Goal: Find specific fact: Find specific fact

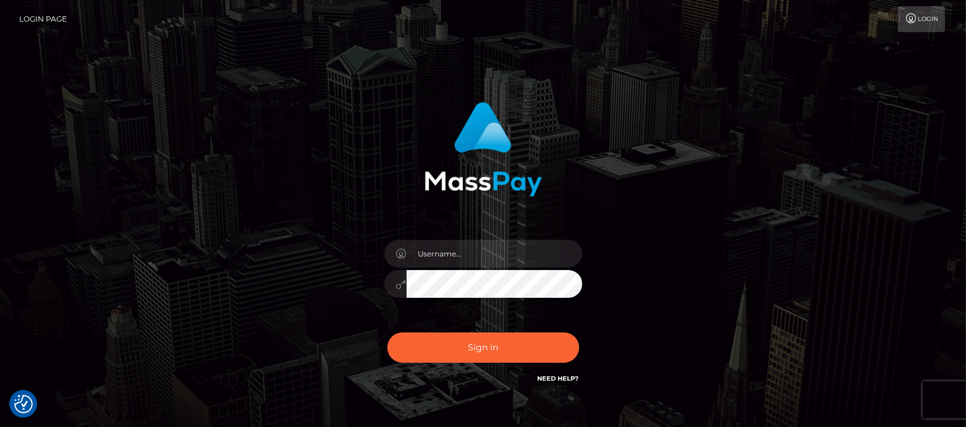
type input "df.es"
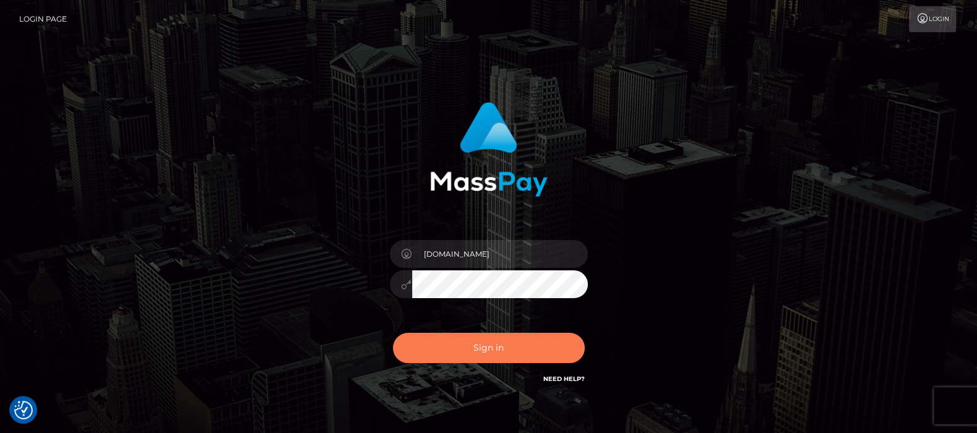
click at [486, 343] on button "Sign in" at bounding box center [489, 348] width 192 height 30
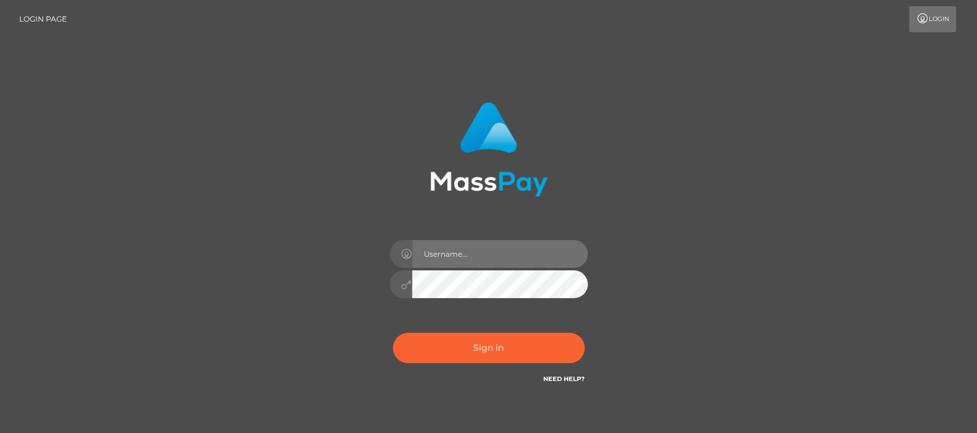
click at [457, 256] on input "text" at bounding box center [500, 254] width 176 height 28
type input "[DOMAIN_NAME]"
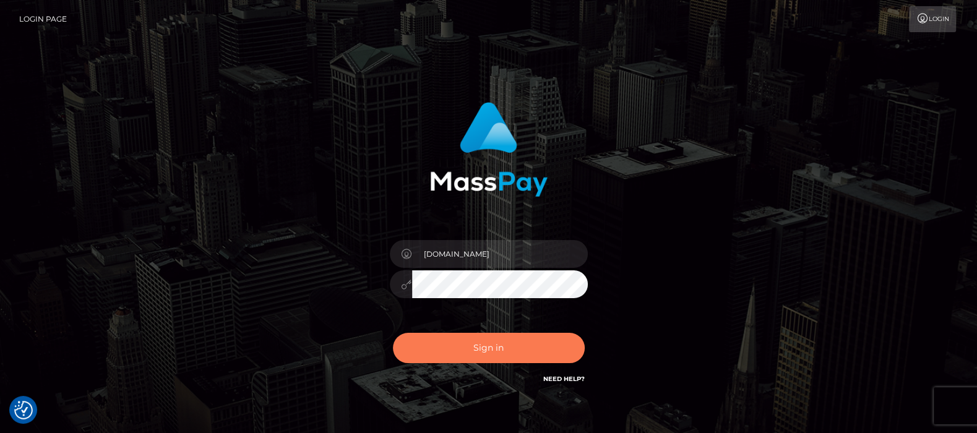
click at [479, 348] on button "Sign in" at bounding box center [489, 348] width 192 height 30
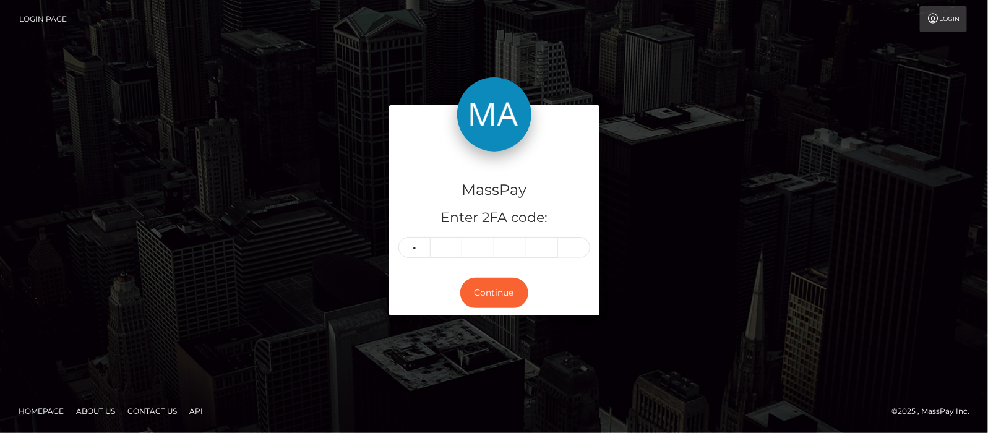
type input "0"
type input "4"
type input "7"
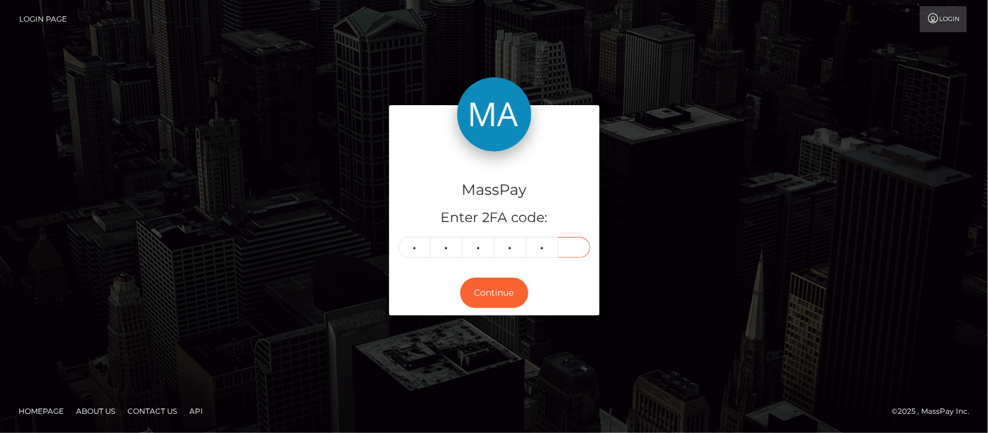
type input "3"
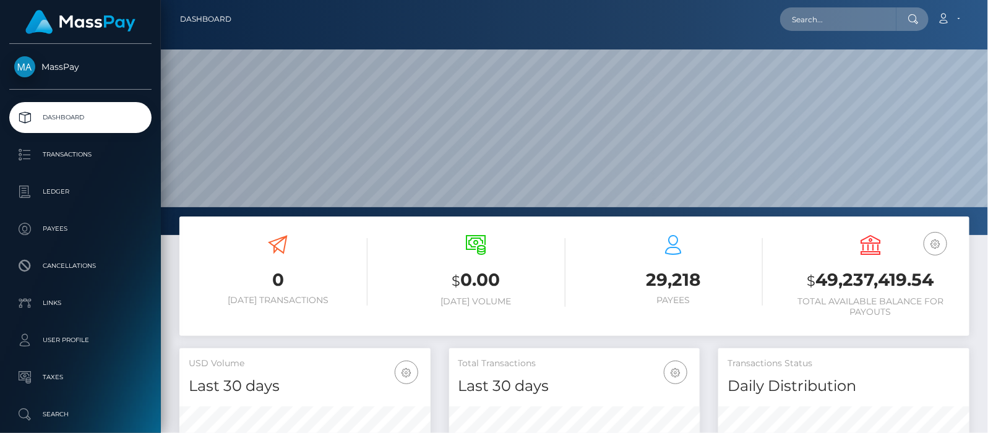
scroll to position [219, 251]
click at [815, 12] on input "text" at bounding box center [838, 19] width 116 height 24
paste input "slsvxxx05@gmail.com"
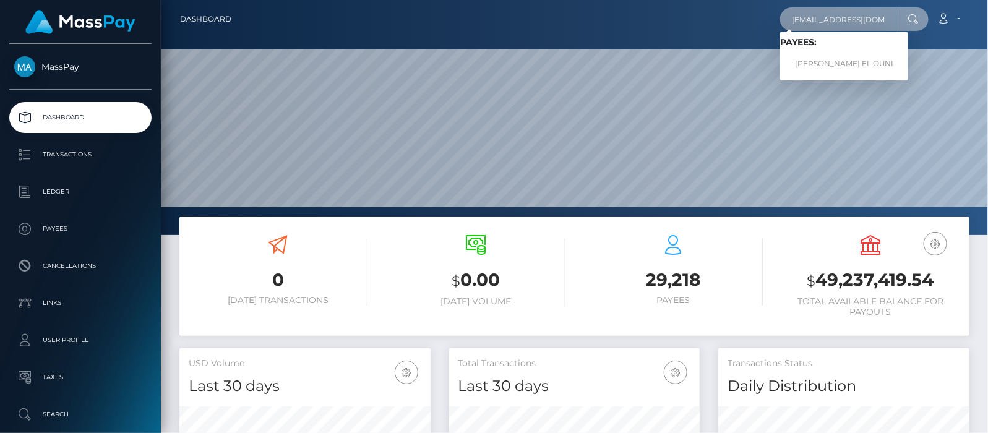
type input "slsvxxx05@gmail.com"
click at [831, 62] on link "SILVIA ZORA EL OUNI" at bounding box center [844, 64] width 128 height 23
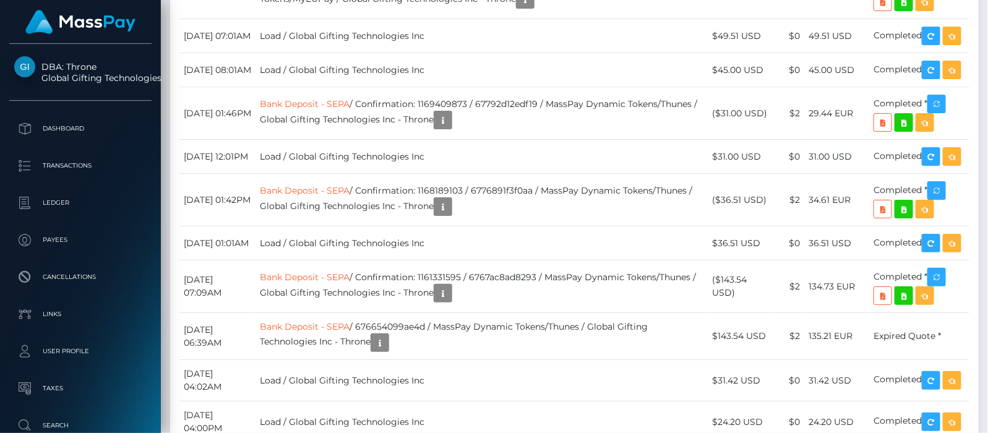
scroll to position [148, 251]
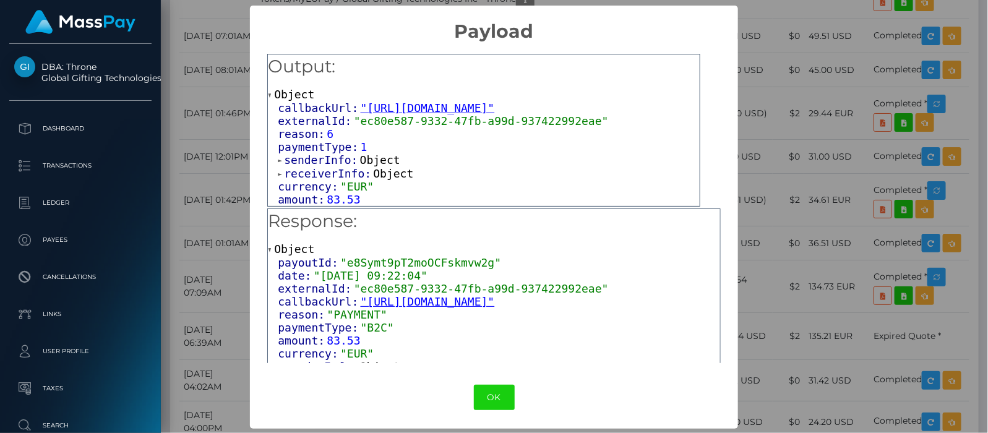
click at [274, 170] on div "callbackUrl: "https://api.masspay.io/v1.0.0/payout/callback/neema" externalId: …" at bounding box center [484, 153] width 432 height 105
click at [278, 173] on span at bounding box center [281, 174] width 6 height 8
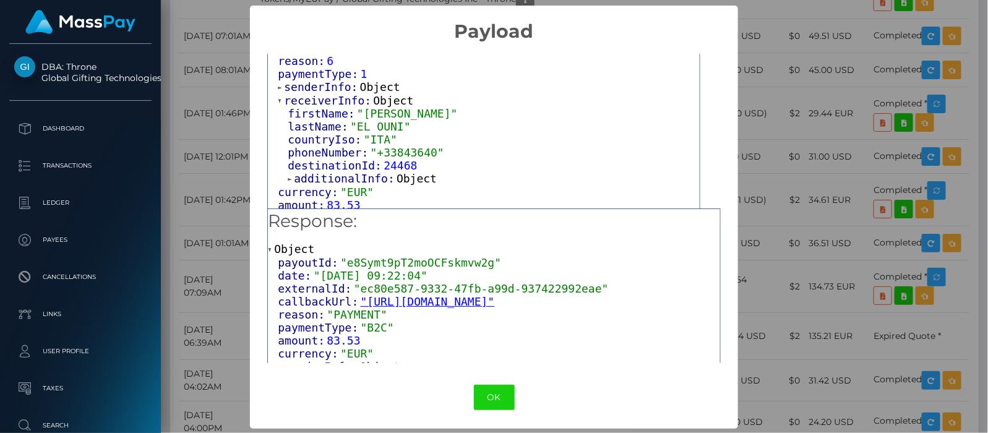
scroll to position [1, 0]
click at [288, 176] on span at bounding box center [291, 178] width 6 height 8
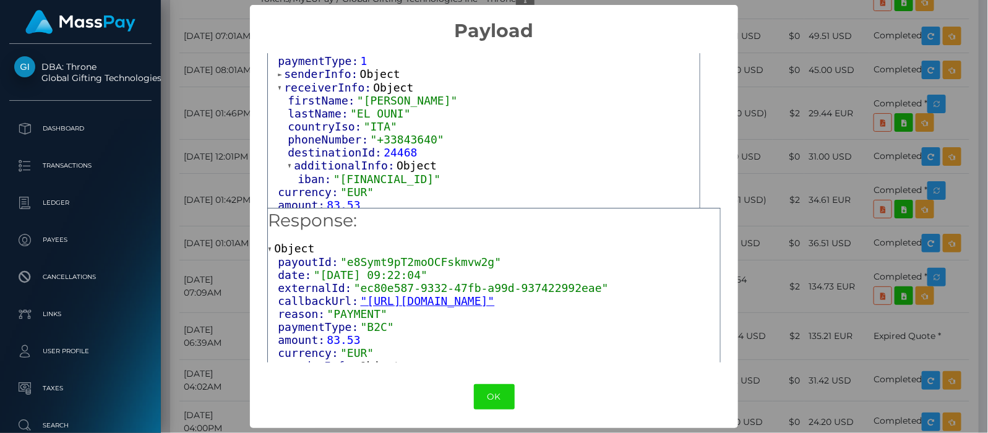
drag, startPoint x: 334, startPoint y: 177, endPoint x: 501, endPoint y: 177, distance: 167.0
click at [440, 177] on span ""IT80D0200832974001845783147"" at bounding box center [386, 179] width 107 height 13
drag, startPoint x: 501, startPoint y: 177, endPoint x: 484, endPoint y: 177, distance: 17.3
click at [440, 177] on span ""IT80D0200832974001845783147"" at bounding box center [386, 179] width 107 height 13
click at [433, 175] on span ""IT80D0200832974001845783147"" at bounding box center [386, 179] width 107 height 13
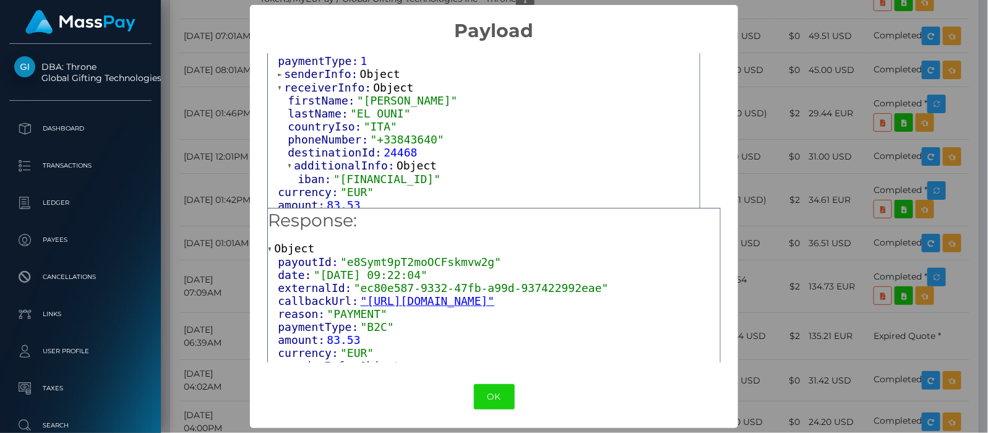
click at [433, 175] on span ""IT80D0200832974001845783147"" at bounding box center [386, 179] width 107 height 13
copy span "IT80D0200832974001845783147"
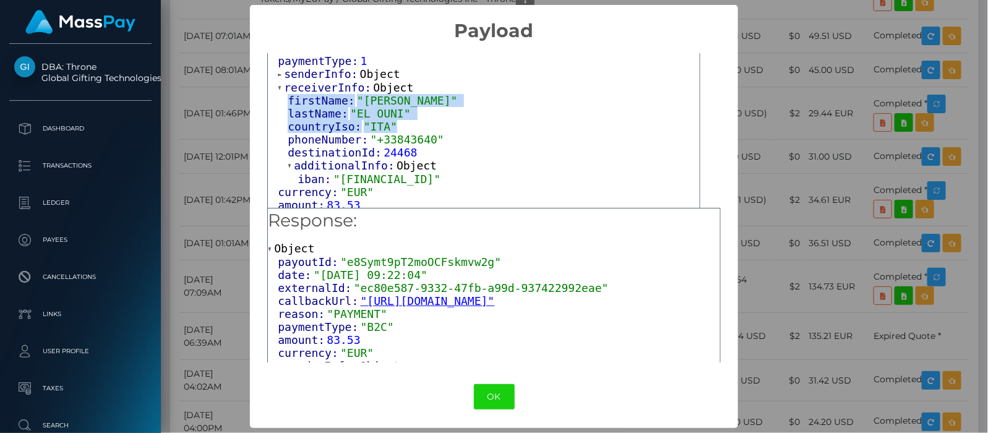
drag, startPoint x: 286, startPoint y: 97, endPoint x: 384, endPoint y: 121, distance: 100.8
click at [384, 121] on div "firstName: "SILVIA" lastName: "EL OUNI" countryIso: "ITA" phoneNumber: "+338436…" at bounding box center [489, 140] width 422 height 92
copy div "firstName: "SILVIA" lastName: "EL OUNI" countryIso: "ITA""
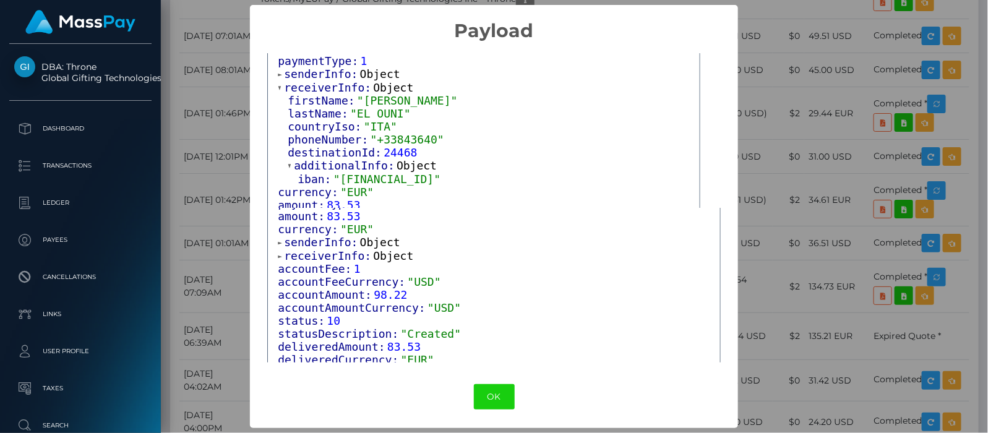
click at [278, 252] on span at bounding box center [281, 256] width 6 height 8
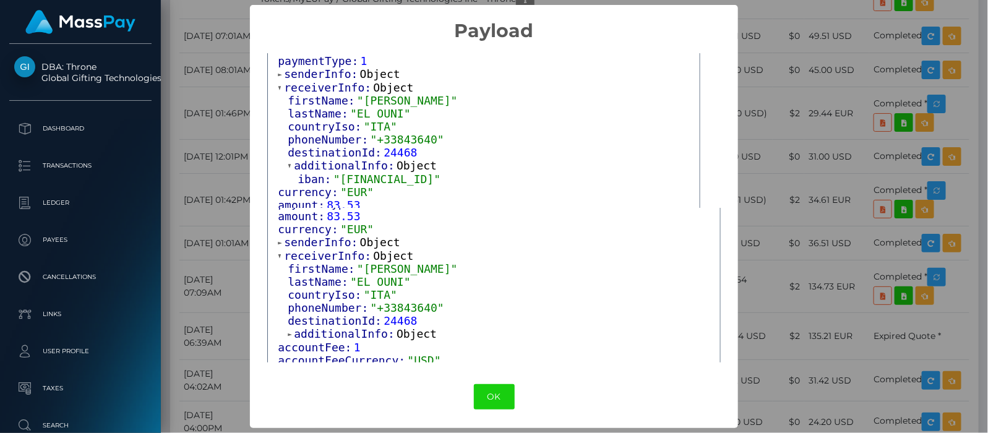
scroll to position [200, 0]
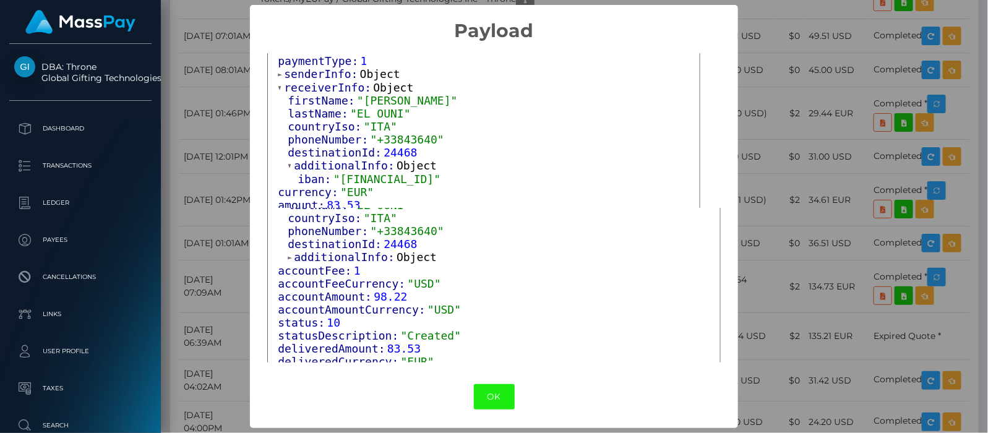
click at [493, 397] on button "OK" at bounding box center [494, 396] width 41 height 25
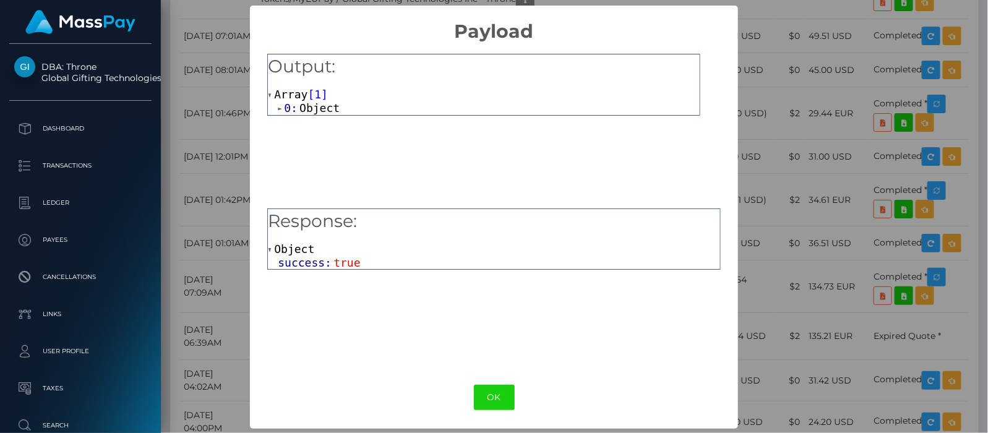
click at [278, 108] on span at bounding box center [281, 109] width 6 height 8
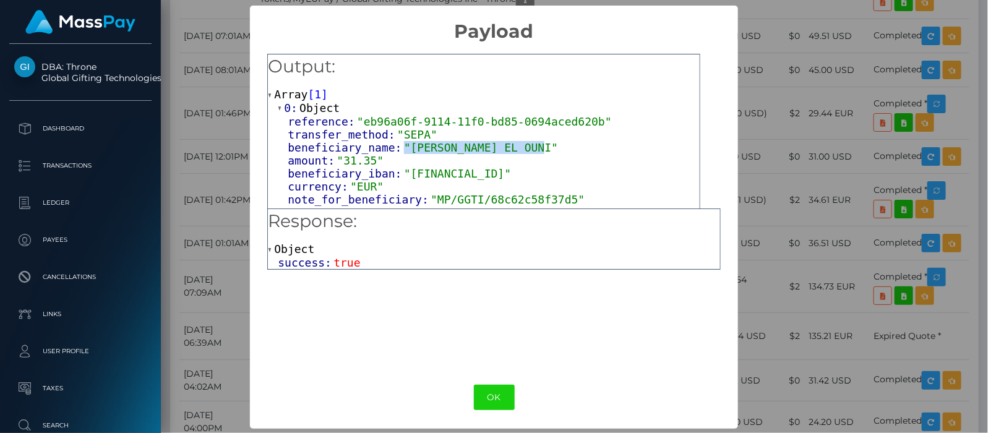
drag, startPoint x: 392, startPoint y: 144, endPoint x: 545, endPoint y: 147, distance: 153.5
click at [545, 147] on div "beneficiary_name: "SILVIA ZORA EL OUNI"" at bounding box center [494, 147] width 412 height 13
copy span ""SILVIA ZORA EL OUNI""
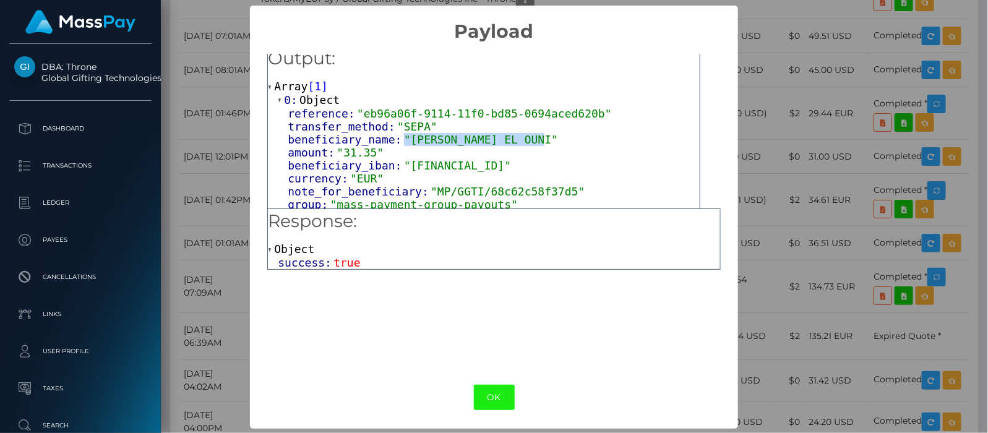
click at [489, 392] on button "OK" at bounding box center [494, 397] width 41 height 25
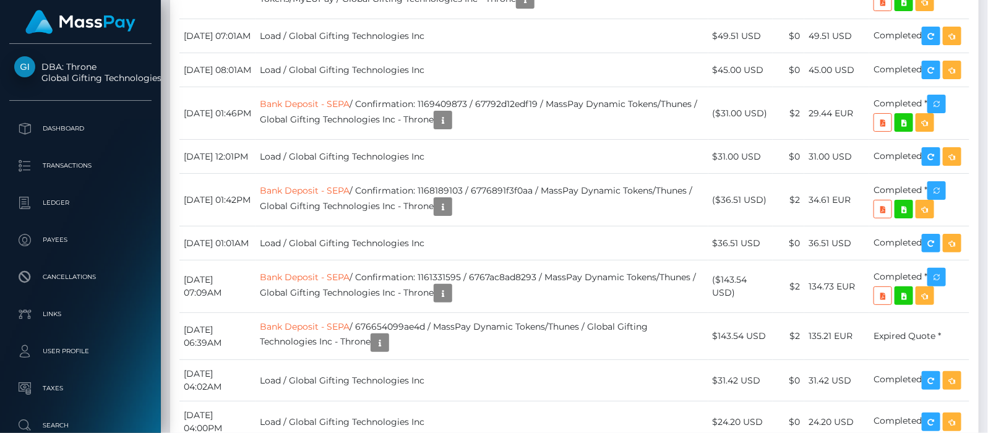
scroll to position [5800, 0]
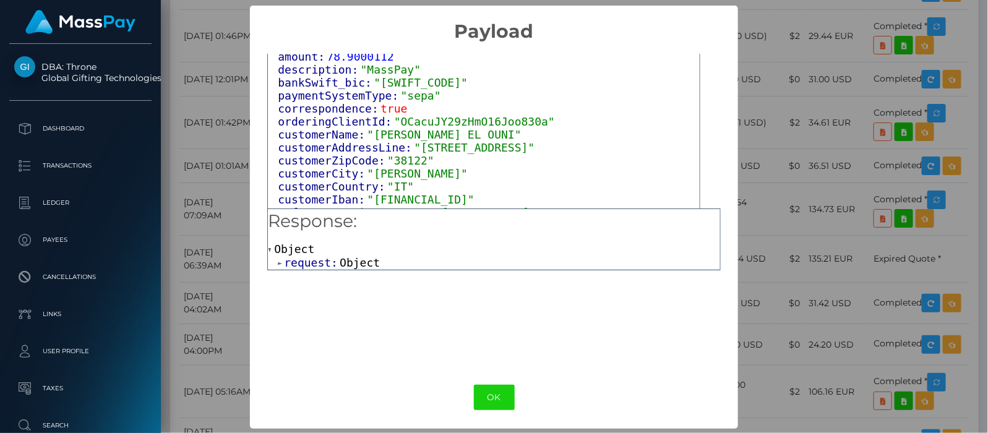
scroll to position [84, 0]
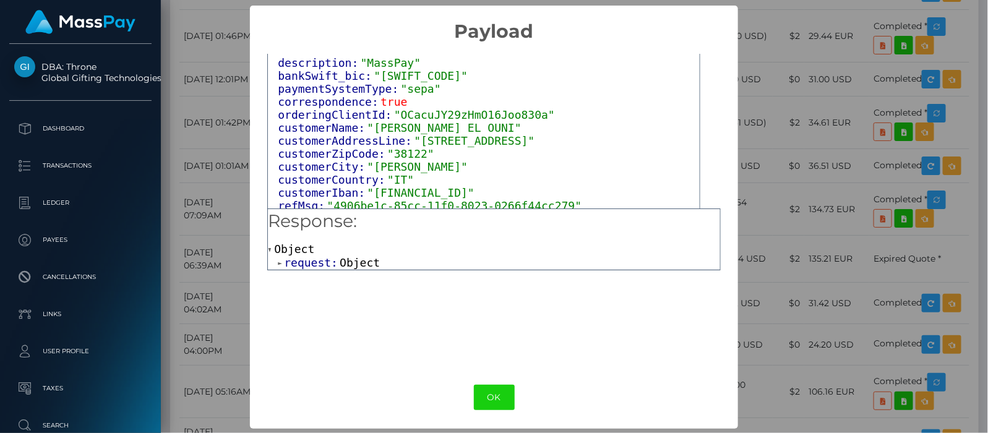
click at [278, 264] on span at bounding box center [281, 263] width 6 height 8
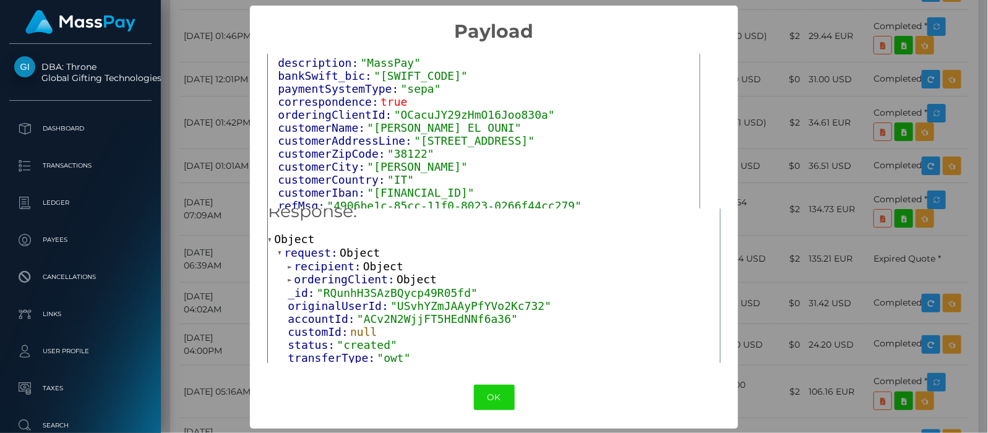
scroll to position [0, 0]
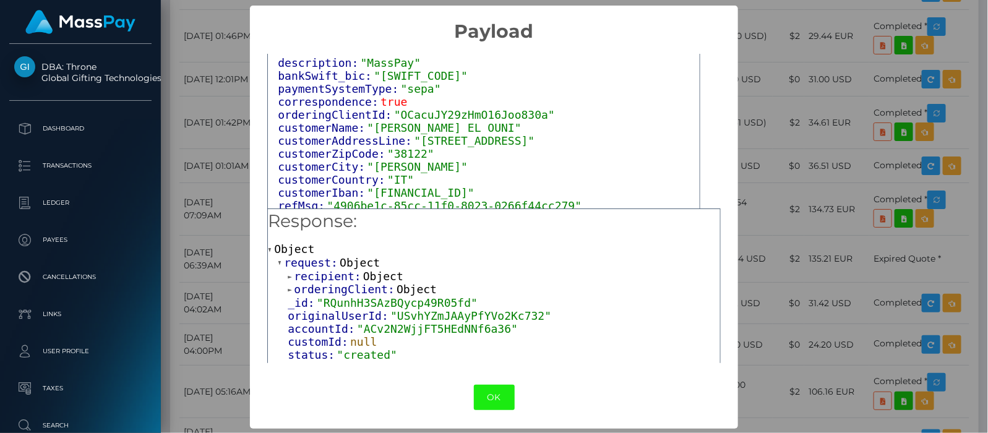
click at [486, 393] on button "OK" at bounding box center [494, 397] width 41 height 25
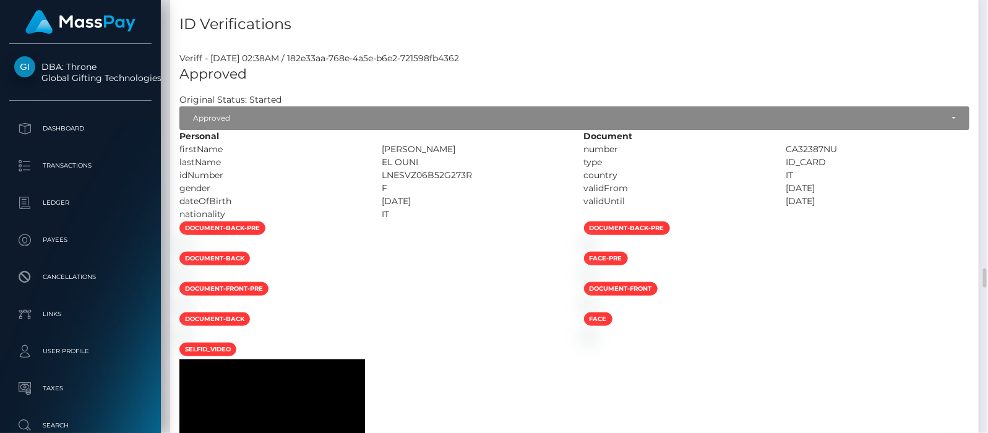
scroll to position [2784, 0]
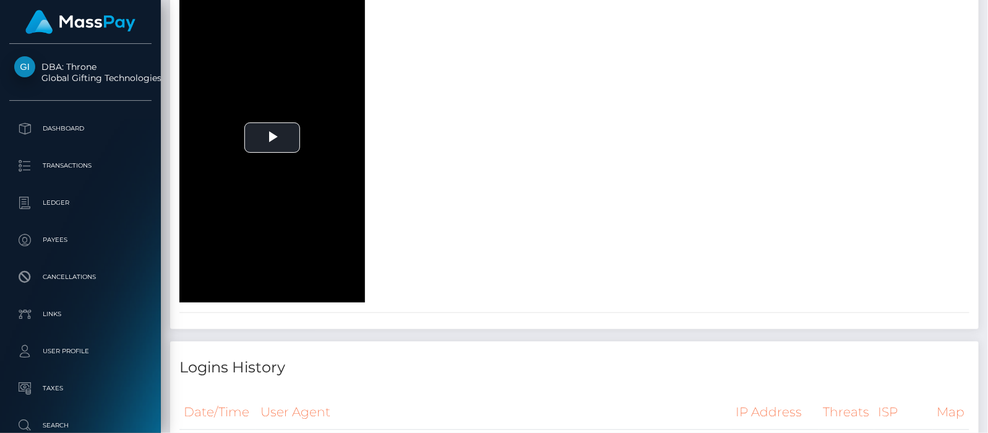
drag, startPoint x: 985, startPoint y: 132, endPoint x: 985, endPoint y: 150, distance: 17.3
click at [985, 144] on div at bounding box center [985, 133] width 4 height 19
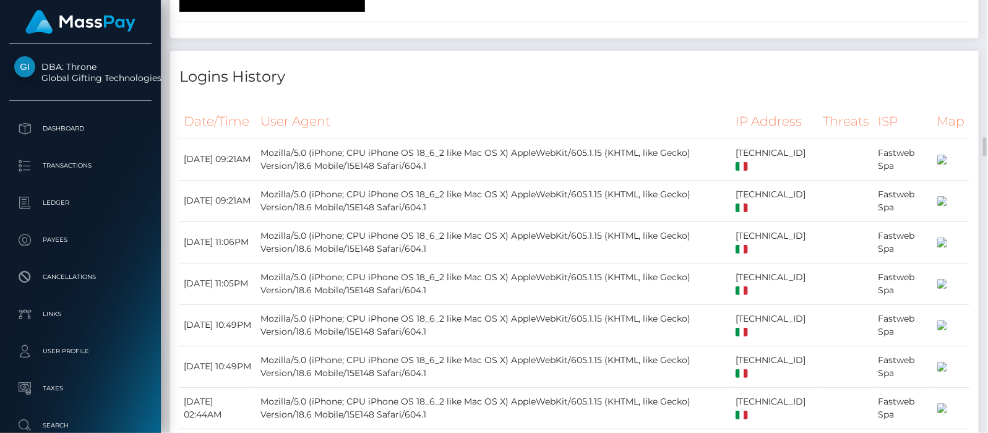
drag, startPoint x: 982, startPoint y: 377, endPoint x: 986, endPoint y: 384, distance: 8.0
click at [982, 377] on div at bounding box center [983, 216] width 9 height 433
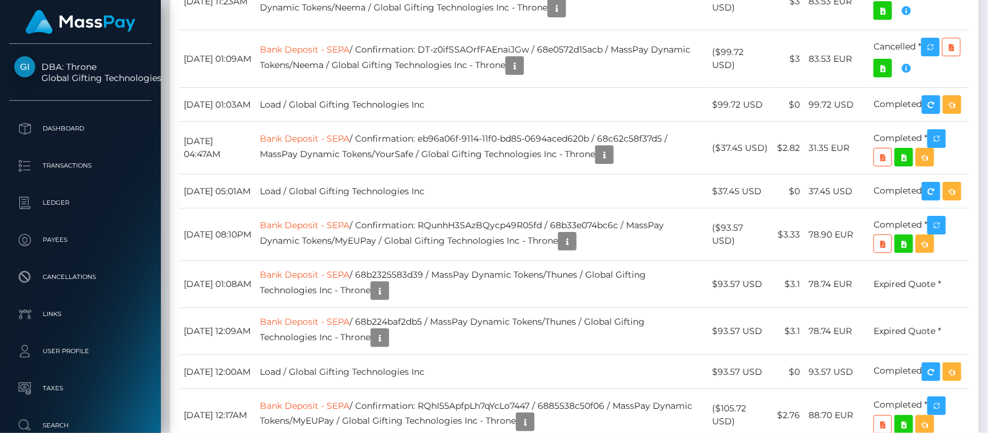
click at [986, 390] on div at bounding box center [983, 216] width 9 height 433
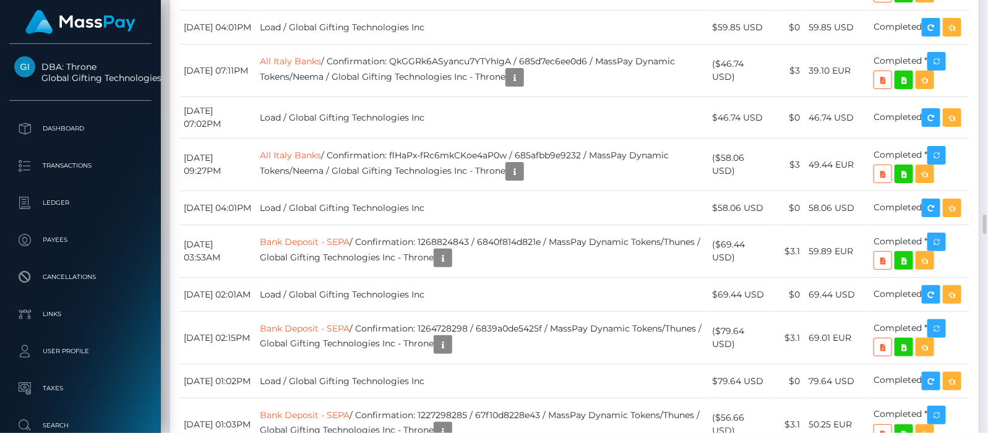
drag, startPoint x: 987, startPoint y: 390, endPoint x: 987, endPoint y: 426, distance: 36.5
click at [987, 426] on div at bounding box center [983, 216] width 9 height 433
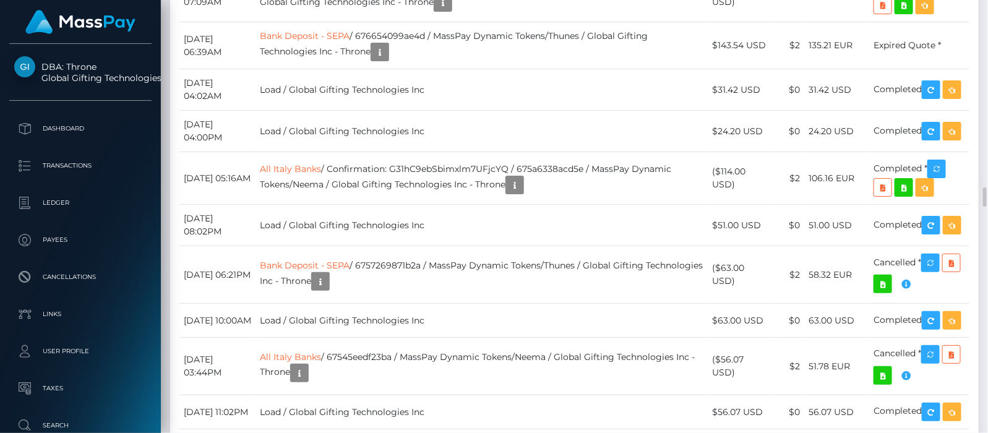
scroll to position [5859, 0]
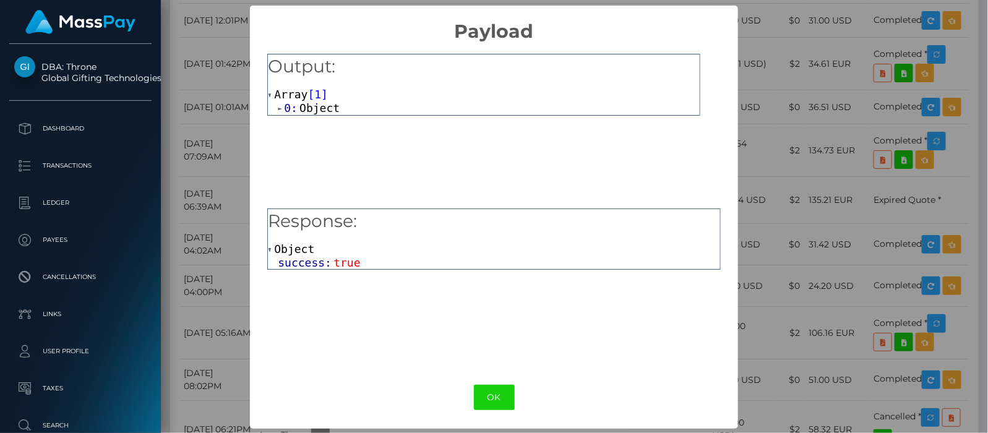
click at [278, 107] on span at bounding box center [281, 109] width 6 height 8
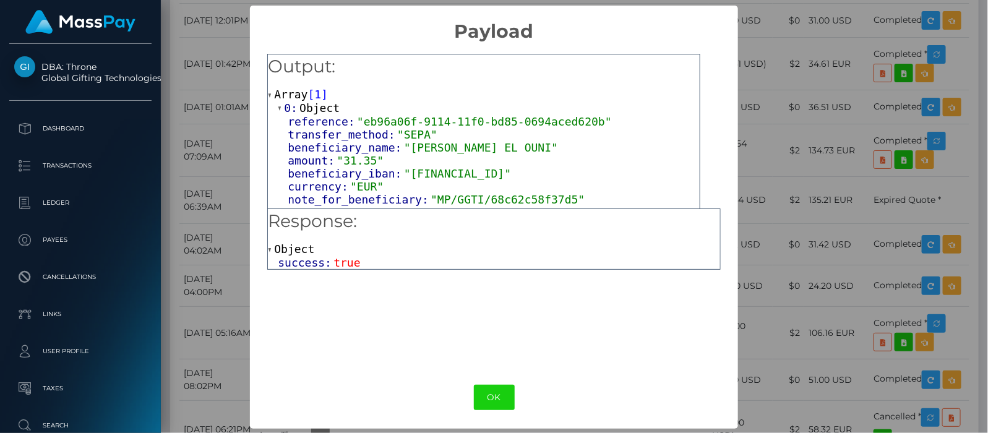
drag, startPoint x: 398, startPoint y: 170, endPoint x: 561, endPoint y: 177, distance: 162.9
click at [511, 177] on span ""IT80D0200832974001845783147"" at bounding box center [457, 173] width 107 height 13
copy span "IT80D0200832974001845783147"
click at [494, 392] on button "OK" at bounding box center [494, 397] width 41 height 25
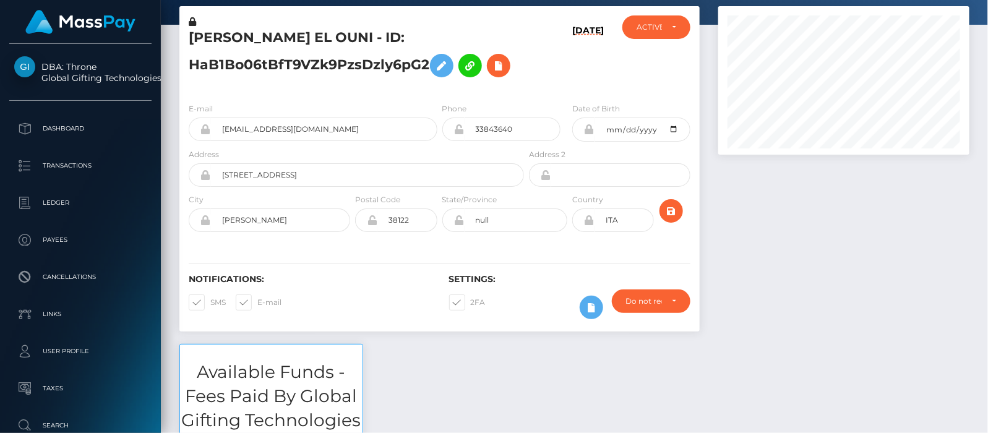
scroll to position [0, 0]
